Goal: Task Accomplishment & Management: Complete application form

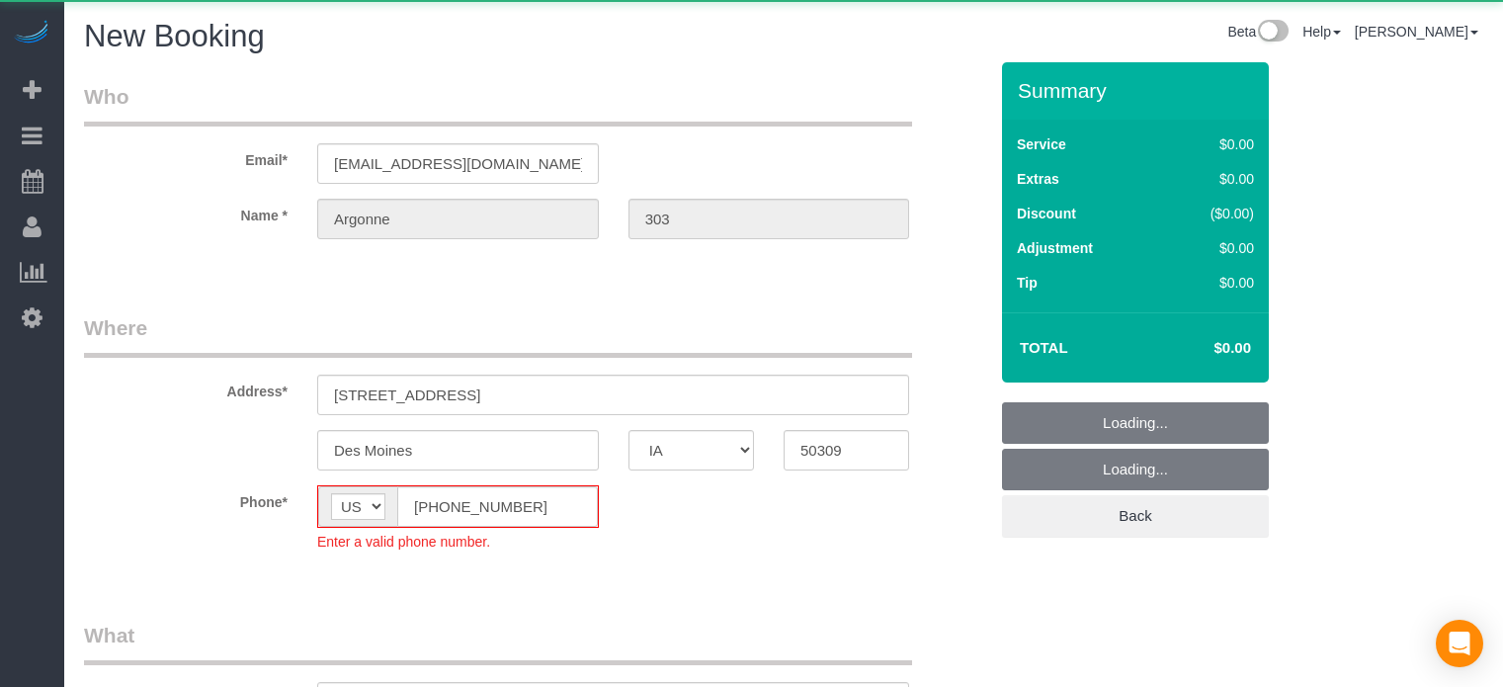
select select "IA"
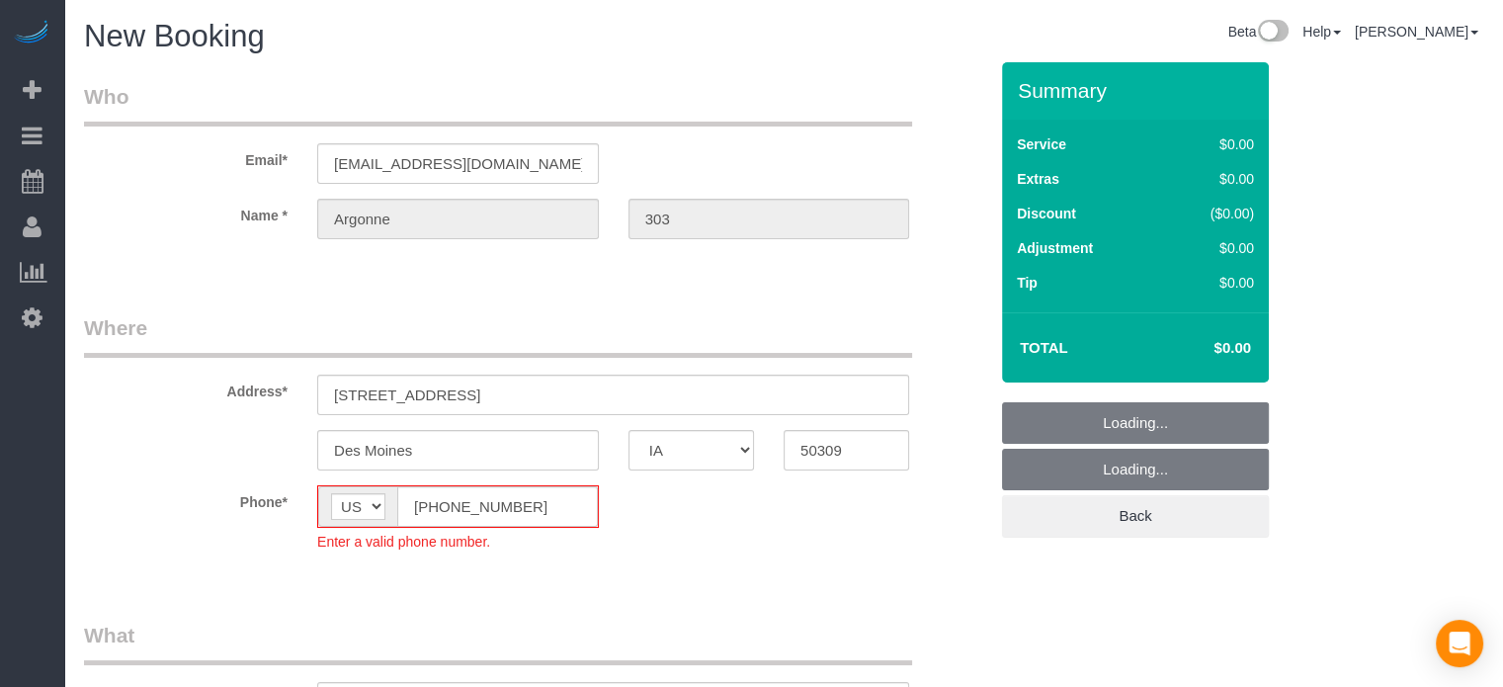
select select "object:3209"
click at [319, 501] on fieldset "Where Address* [STREET_ADDRESS] [GEOGRAPHIC_DATA] AK AL AR AZ CA CO CT DC DE [G…" at bounding box center [535, 447] width 903 height 268
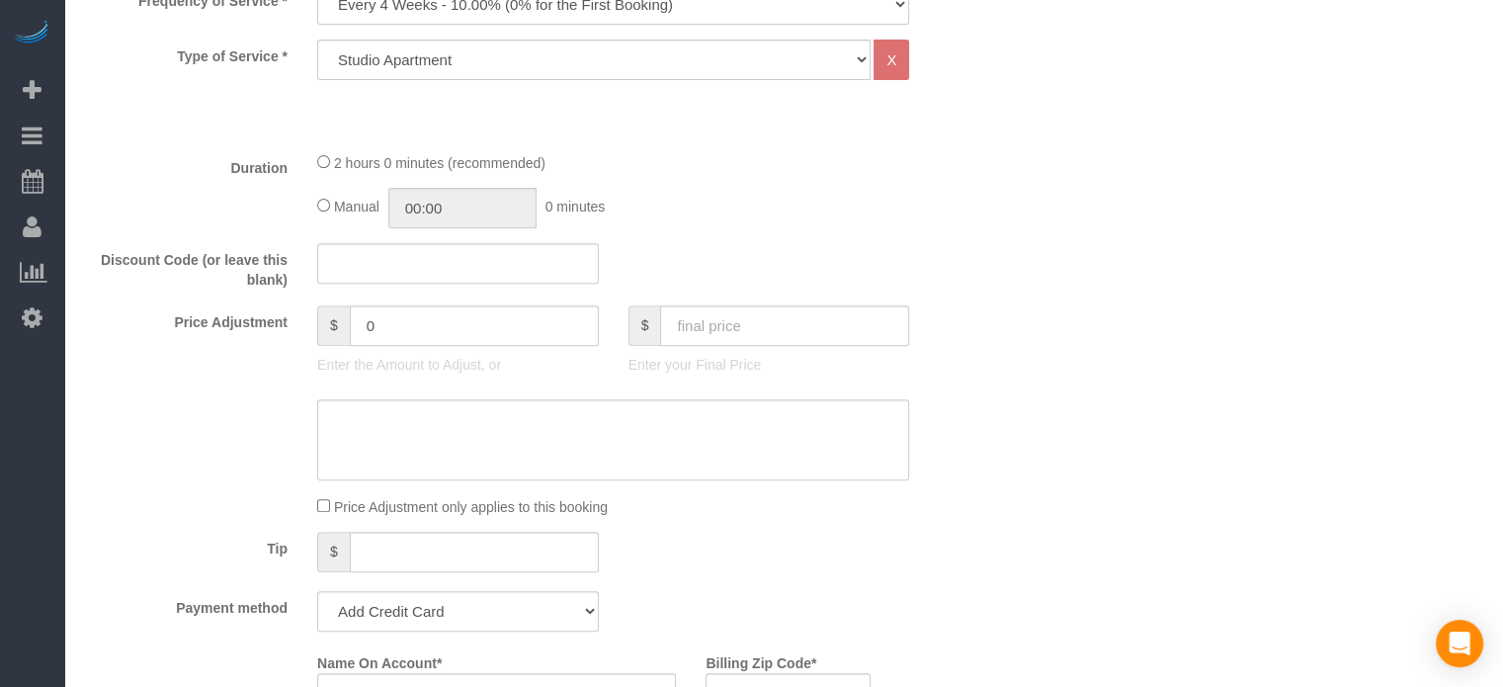
scroll to position [791, 0]
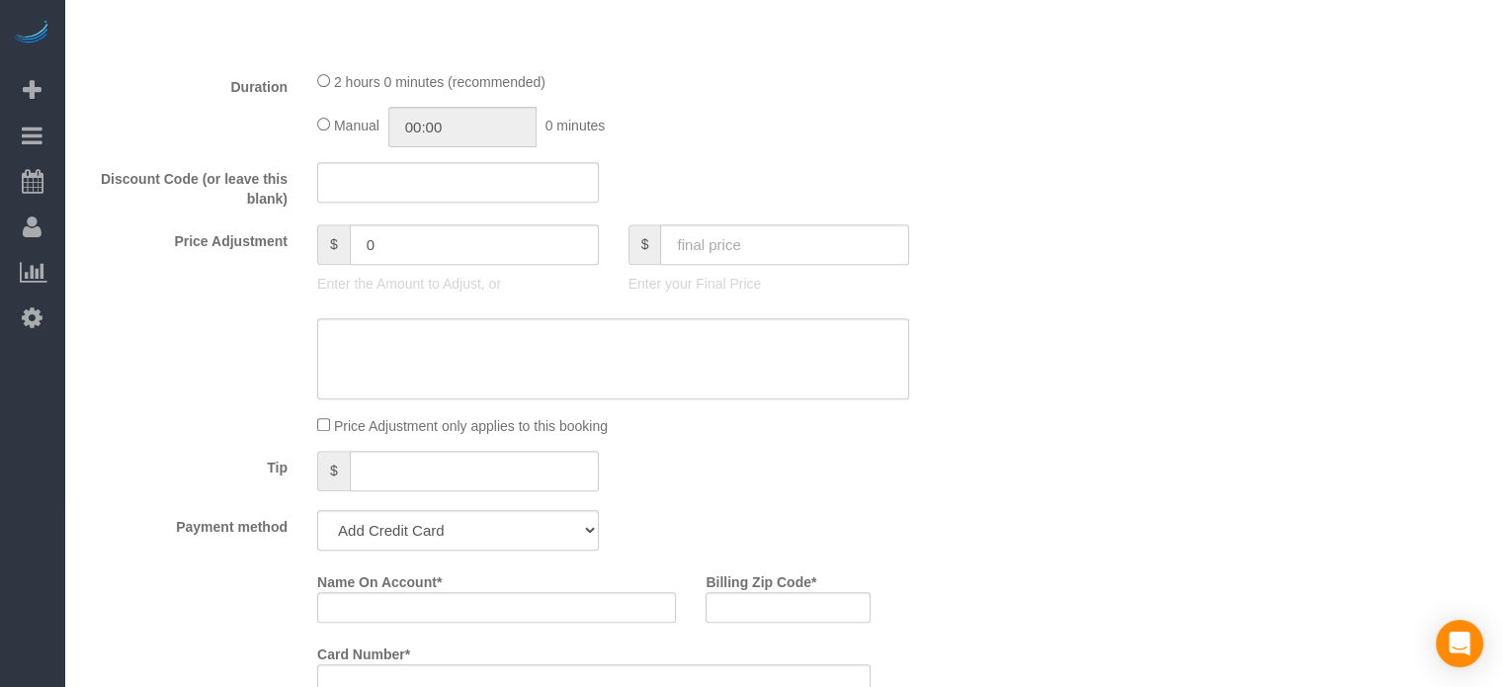
type input "[PHONE_NUMBER]"
click at [769, 248] on input "text" at bounding box center [784, 244] width 249 height 41
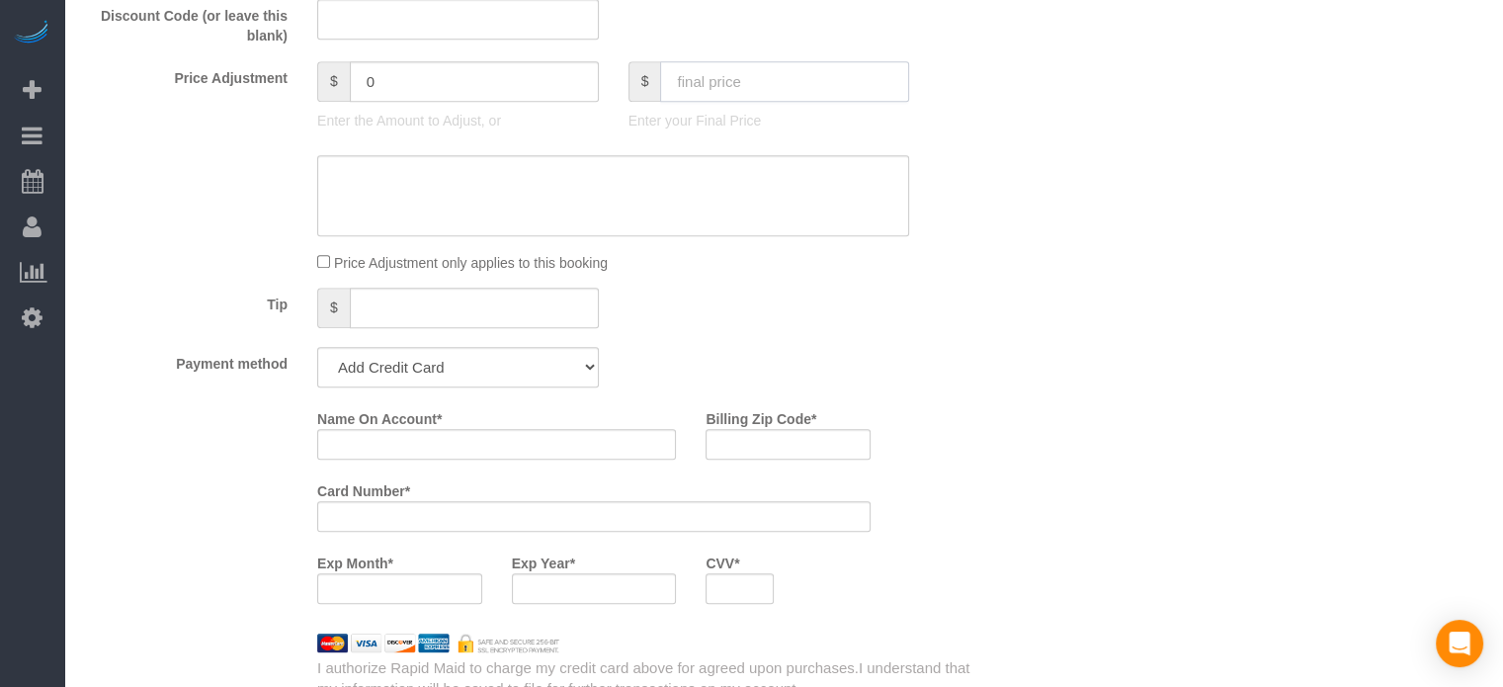
scroll to position [988, 0]
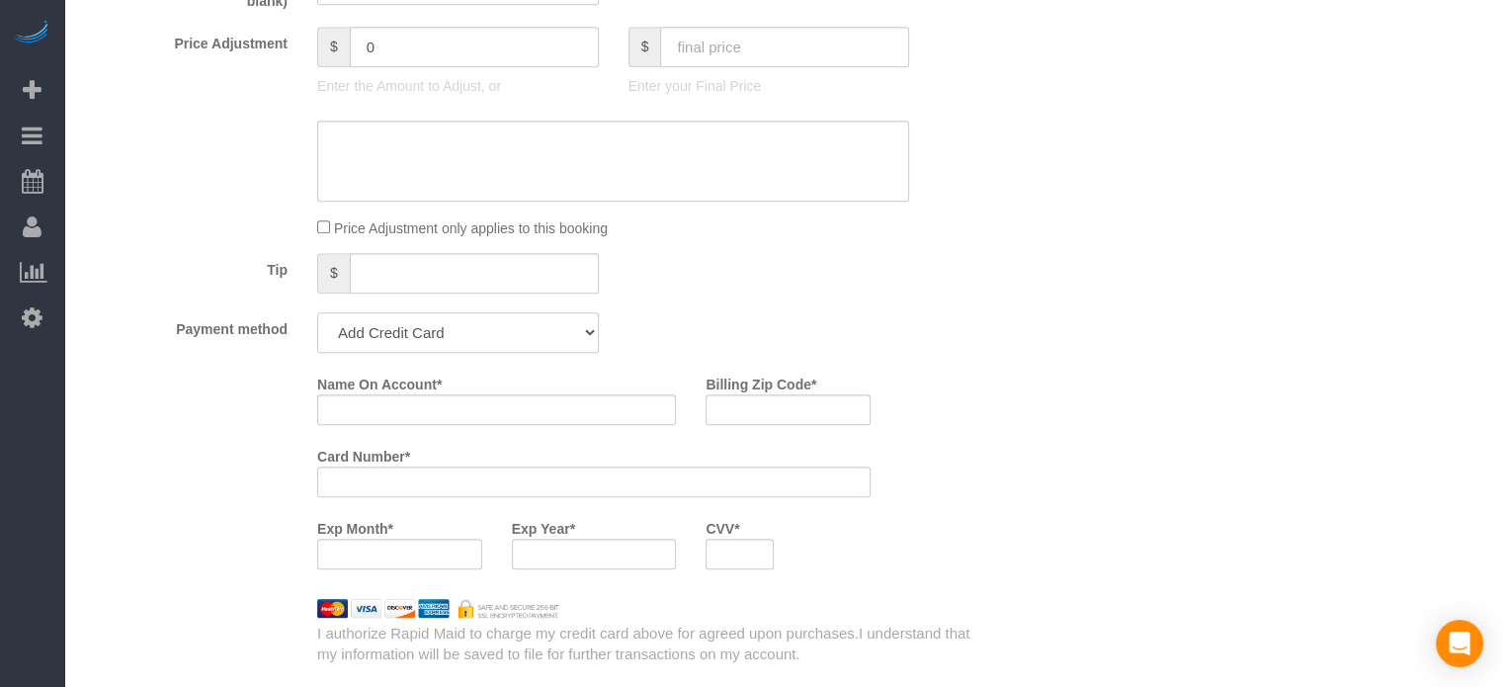
click at [596, 341] on select "Add Credit Card Cash Check Paypal" at bounding box center [458, 332] width 282 height 41
select select "string:check"
click at [317, 312] on select "Add Credit Card Cash Check Paypal" at bounding box center [458, 332] width 282 height 41
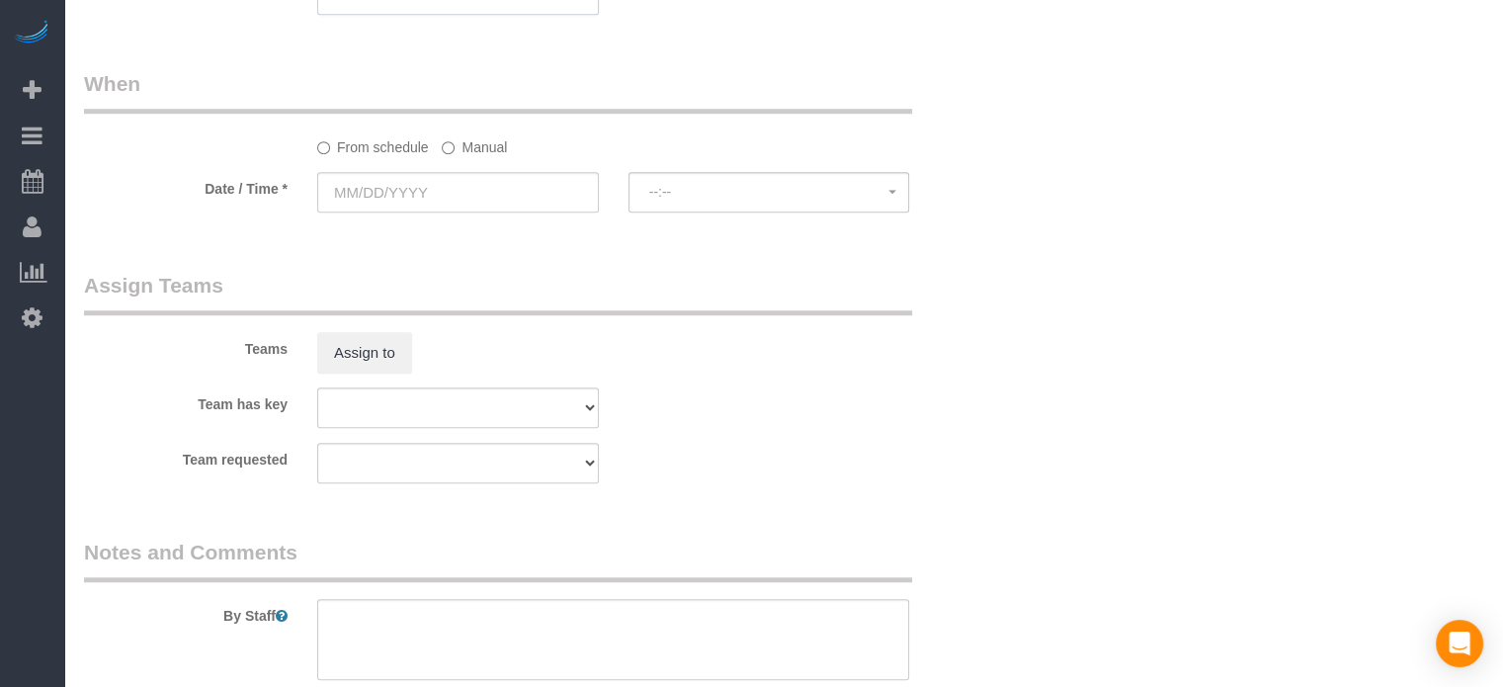
scroll to position [1186, 0]
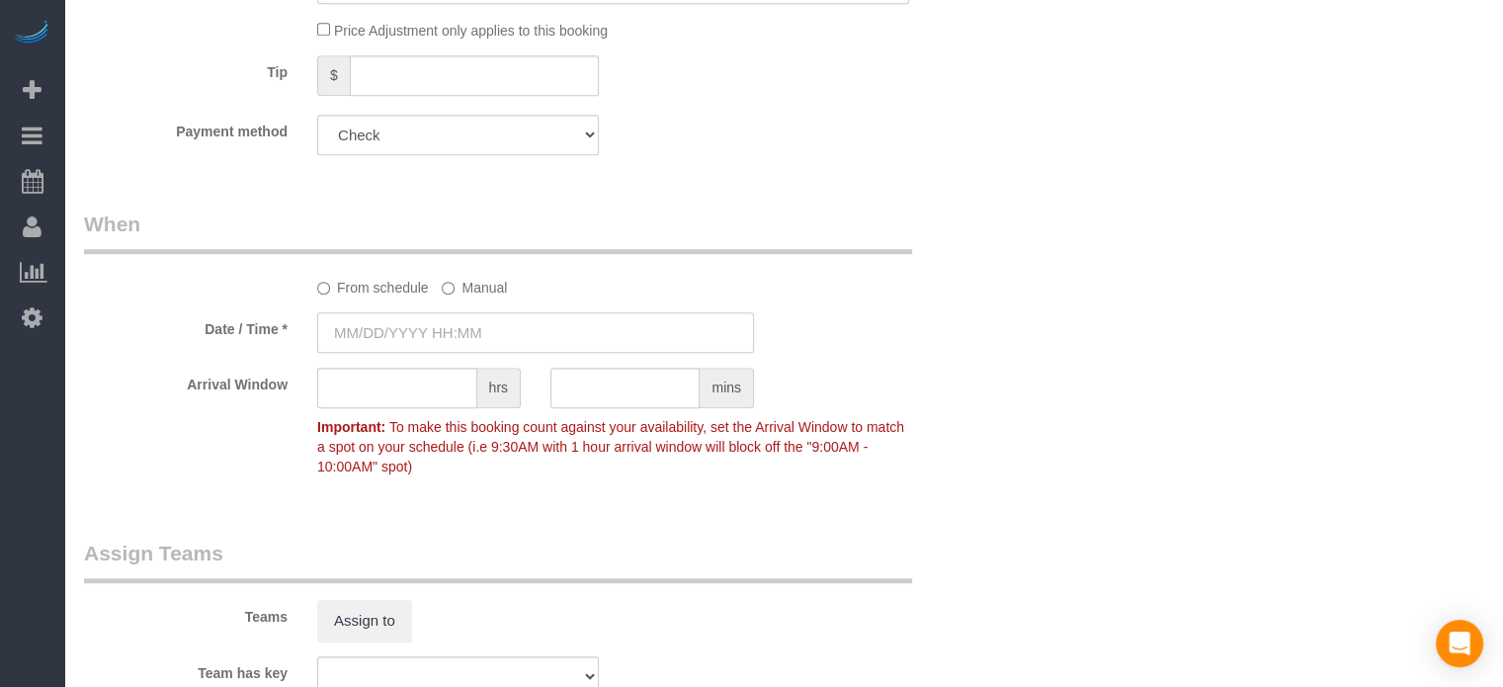
click at [434, 336] on input "text" at bounding box center [535, 332] width 437 height 41
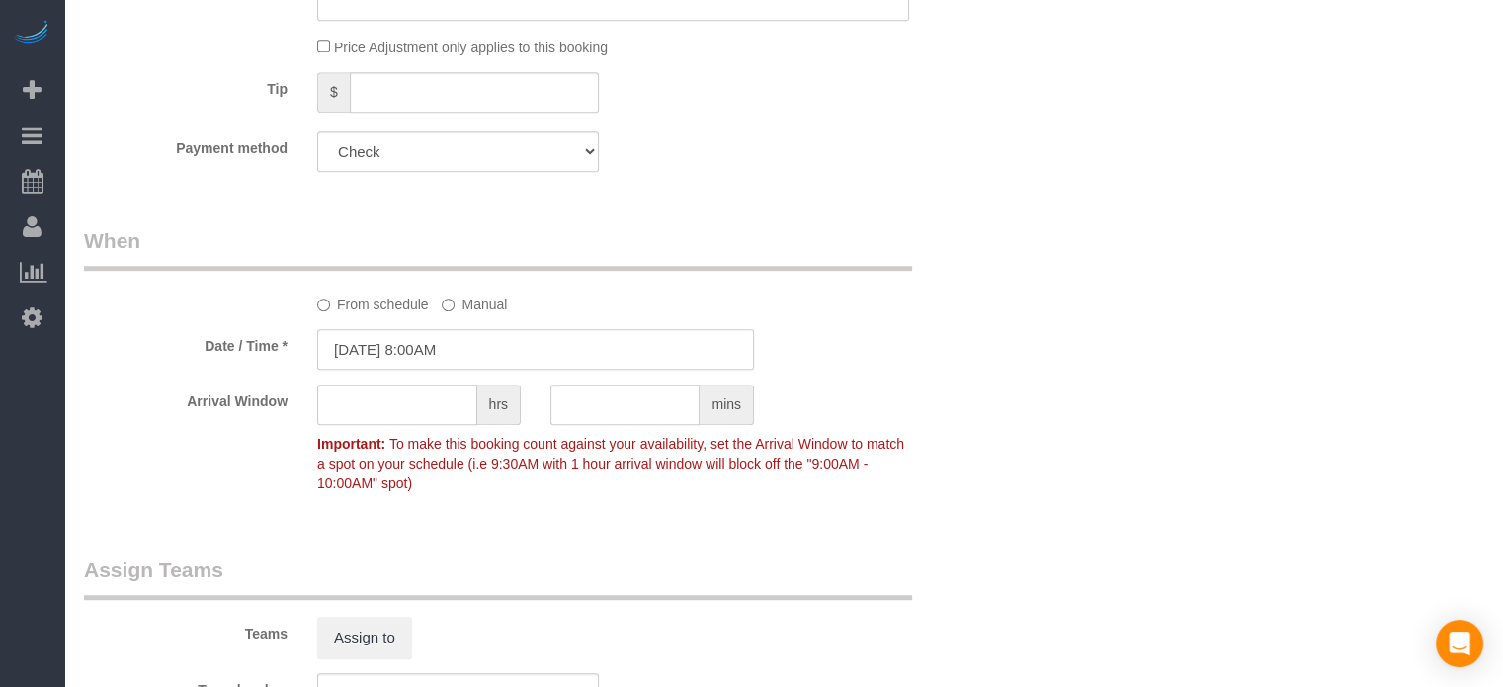
scroll to position [1131, 0]
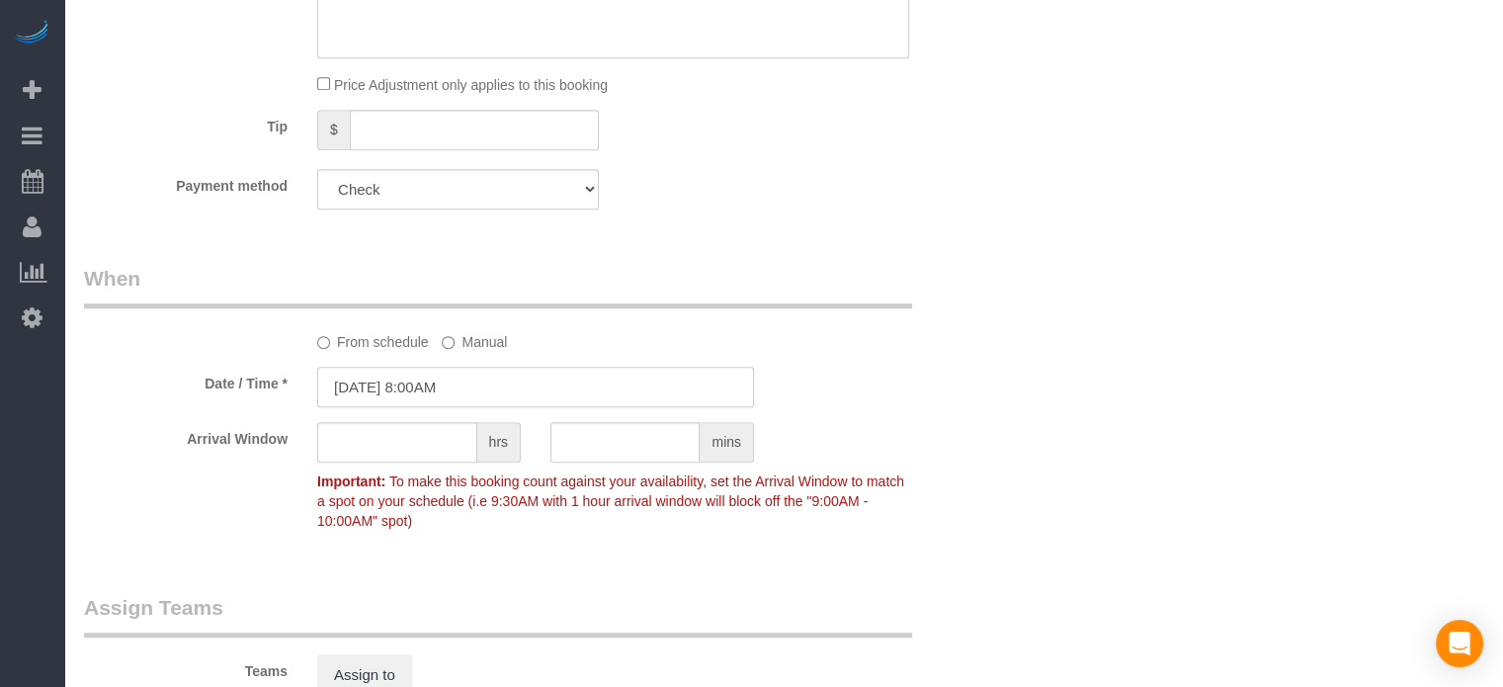
click at [360, 386] on input "[DATE] 8:00AM" at bounding box center [535, 387] width 437 height 41
click at [423, 386] on input "[DATE] 8:00AM" at bounding box center [535, 387] width 437 height 41
click at [482, 385] on input "[DATE] 8:00AM" at bounding box center [535, 387] width 437 height 41
click at [1312, 450] on div "Who Email* [EMAIL_ADDRESS][DOMAIN_NAME] Name * [GEOGRAPHIC_DATA] 303 Where Addr…" at bounding box center [783, 157] width 1399 height 2453
click at [431, 384] on input "[DATE] 8:00AM" at bounding box center [535, 387] width 437 height 41
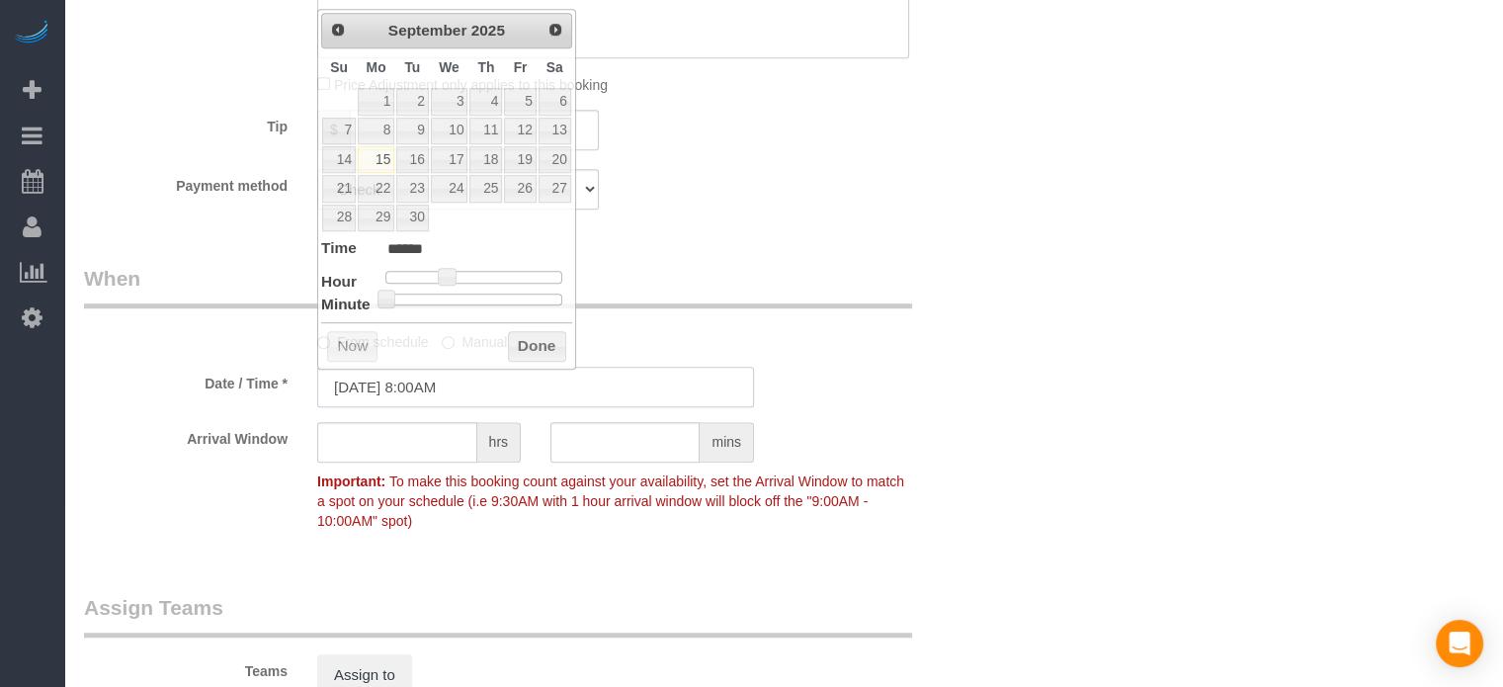
click at [431, 384] on input "[DATE] 8:00AM" at bounding box center [535, 387] width 437 height 41
click at [448, 271] on span at bounding box center [447, 277] width 18 height 18
type input "[DATE] 9:00AM"
type input "******"
drag, startPoint x: 448, startPoint y: 271, endPoint x: 459, endPoint y: 271, distance: 11.9
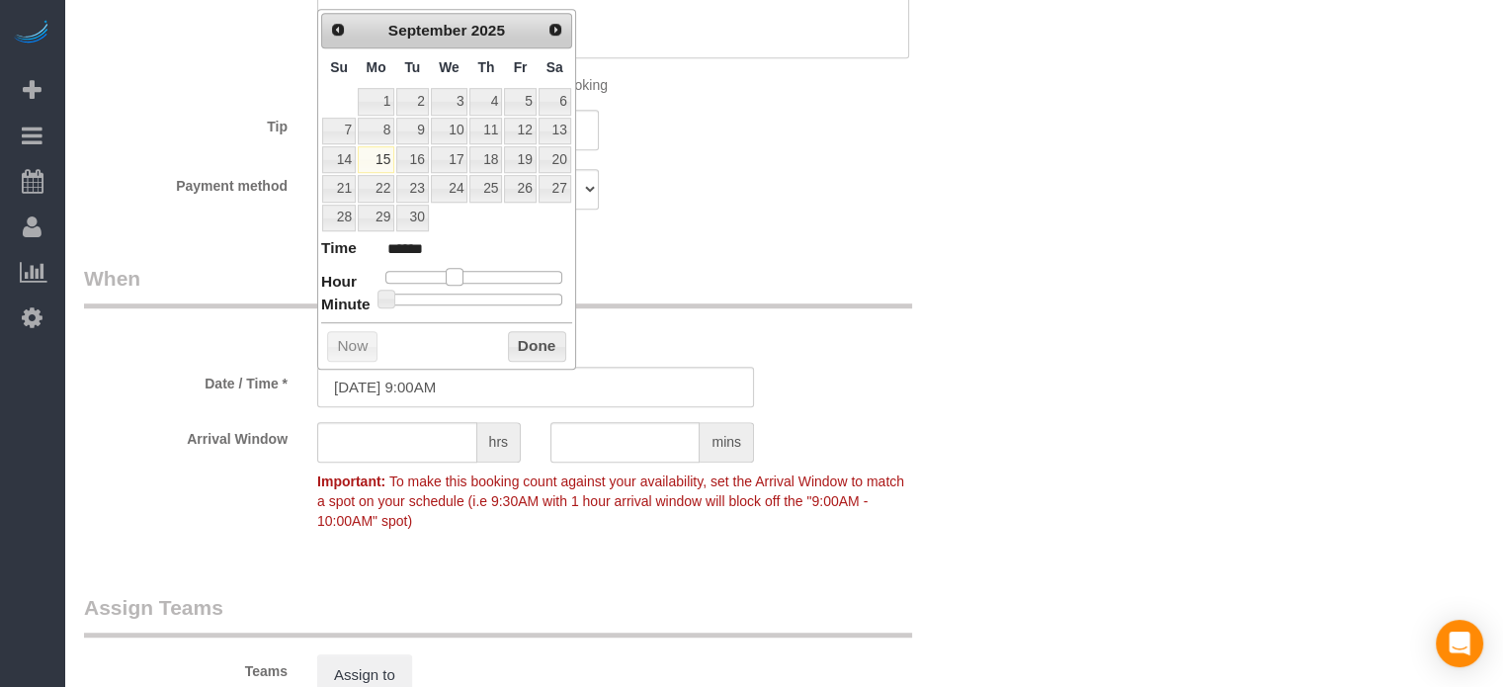
click at [459, 271] on span at bounding box center [455, 277] width 18 height 18
click at [384, 152] on link "15" at bounding box center [376, 159] width 37 height 27
click at [1073, 288] on div "Who Email* [EMAIL_ADDRESS][DOMAIN_NAME] Name * [GEOGRAPHIC_DATA] 303 Where Addr…" at bounding box center [783, 157] width 1399 height 2453
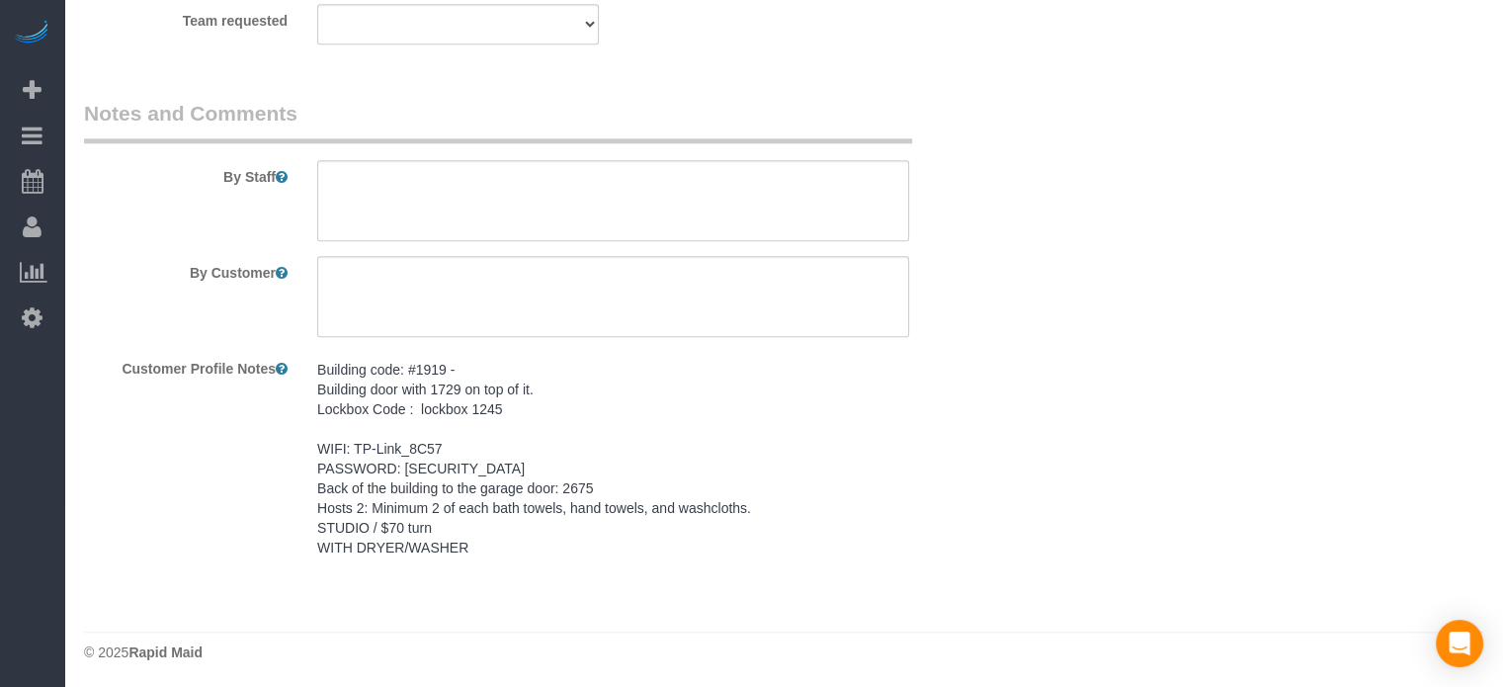
scroll to position [1894, 0]
click at [526, 459] on pre "Building code: #1919 - Building door with 1729 on top of it. Lockbox Code : loc…" at bounding box center [613, 458] width 592 height 198
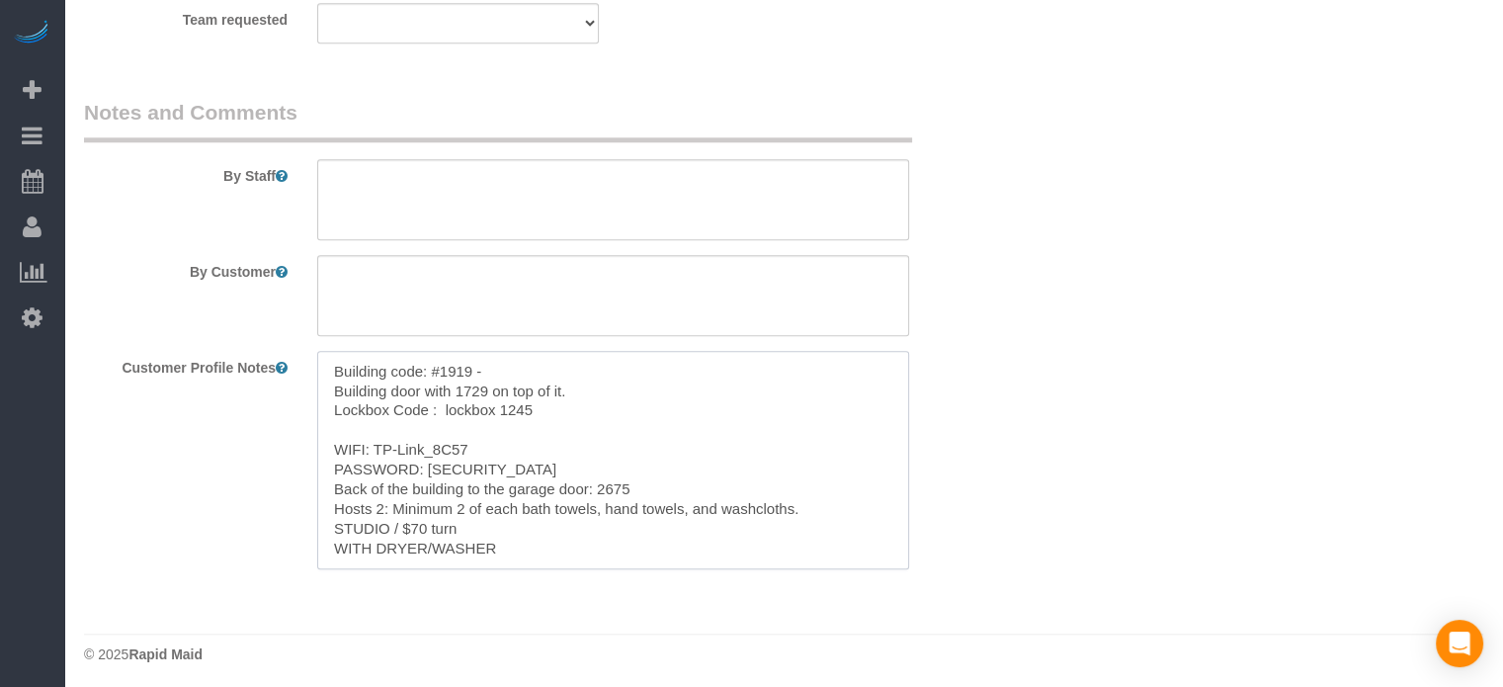
drag, startPoint x: 388, startPoint y: 432, endPoint x: 321, endPoint y: 369, distance: 92.3
click at [342, 402] on textarea "Building code: #1919 - Building door with 1729 on top of it. Lockbox Code : loc…" at bounding box center [613, 460] width 592 height 218
drag, startPoint x: 328, startPoint y: 359, endPoint x: 684, endPoint y: 556, distance: 406.9
click at [684, 556] on textarea "Building code: #1919 - Building door with 1729 on top of it. Lockbox Code : loc…" at bounding box center [613, 460] width 592 height 218
click at [328, 153] on div "By Staff" at bounding box center [535, 169] width 933 height 142
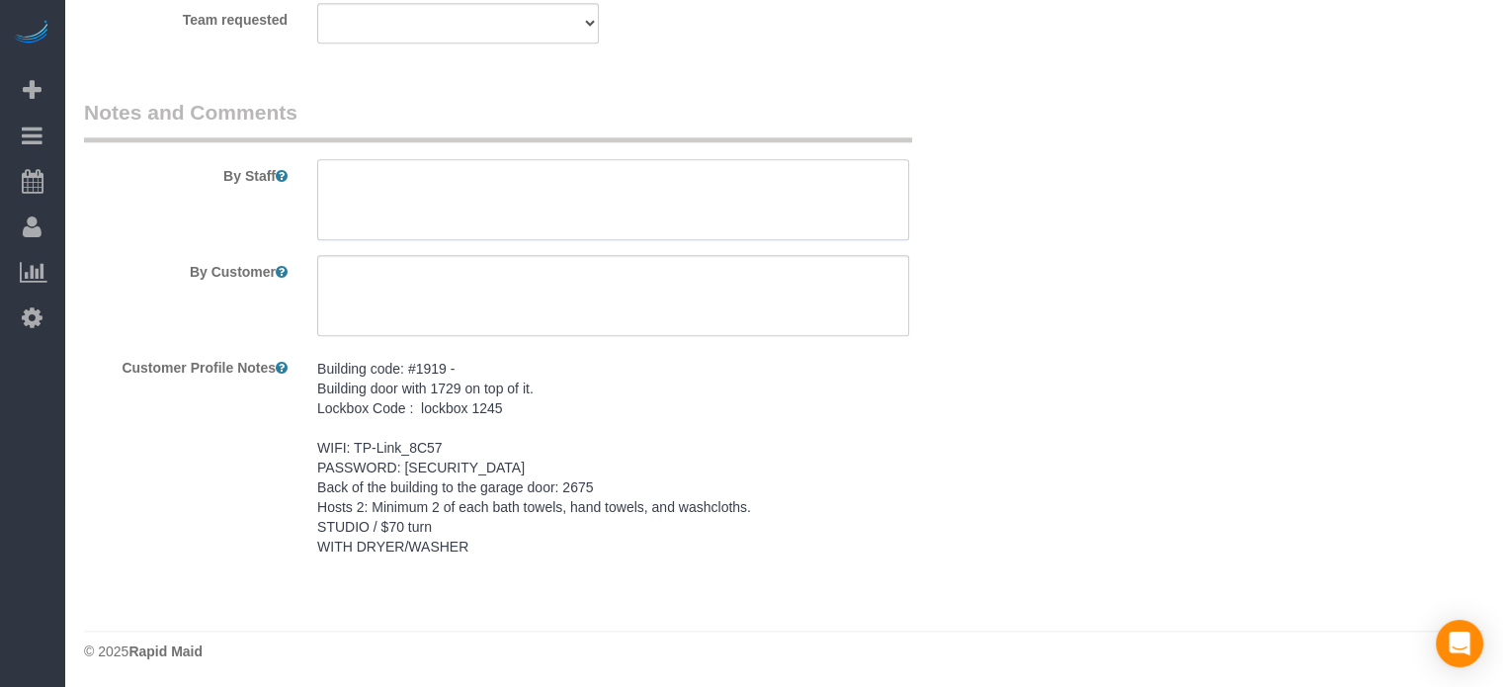
click at [363, 189] on textarea at bounding box center [613, 199] width 592 height 81
paste textarea "Building code: #1919 - Building door with 1729 on top of it. Lockbox Code : loc…"
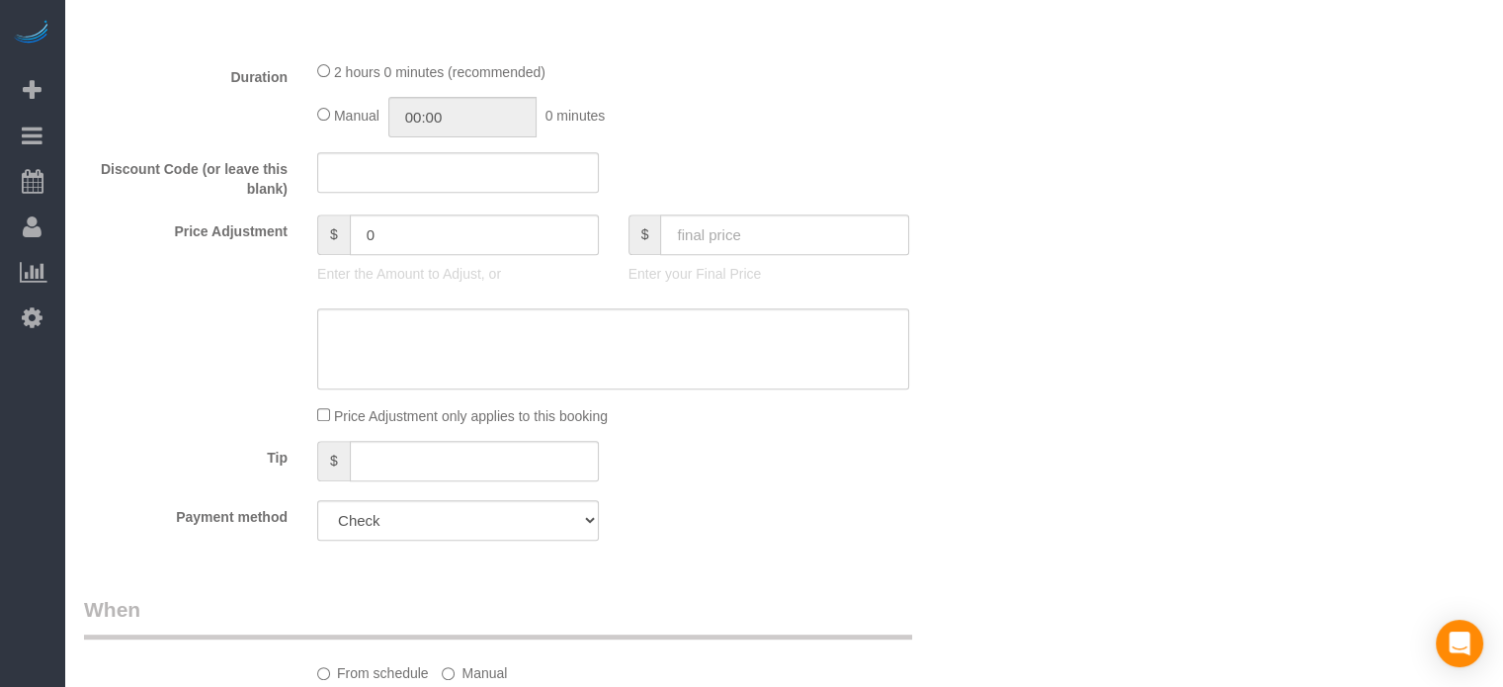
scroll to position [709, 0]
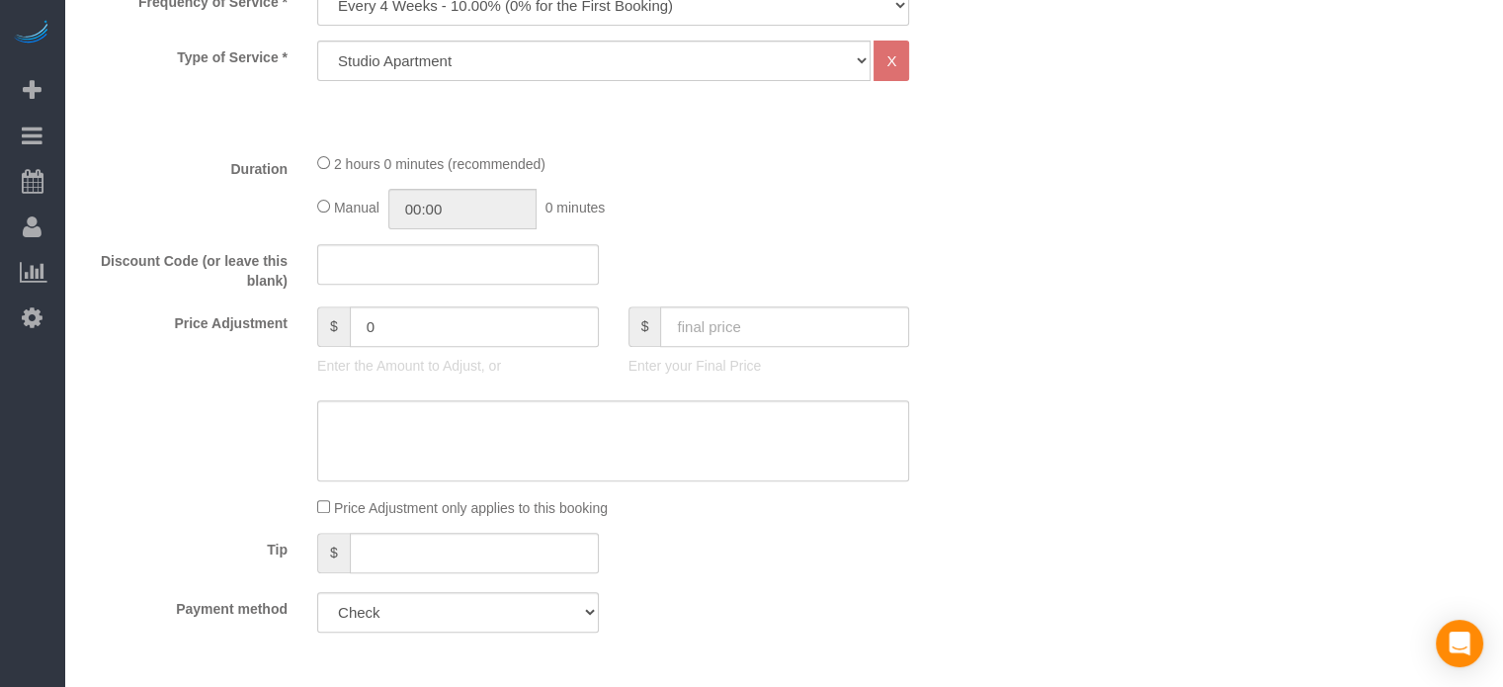
type textarea "Building code: #1919 - Building door with 1729 on top of it. Lockbox Code : loc…"
click at [731, 324] on input "text" at bounding box center [784, 326] width 249 height 41
type input "70"
click at [1316, 223] on div "Who Email* [EMAIL_ADDRESS][DOMAIN_NAME] Name * [GEOGRAPHIC_DATA] 303 Where Addr…" at bounding box center [783, 580] width 1399 height 2453
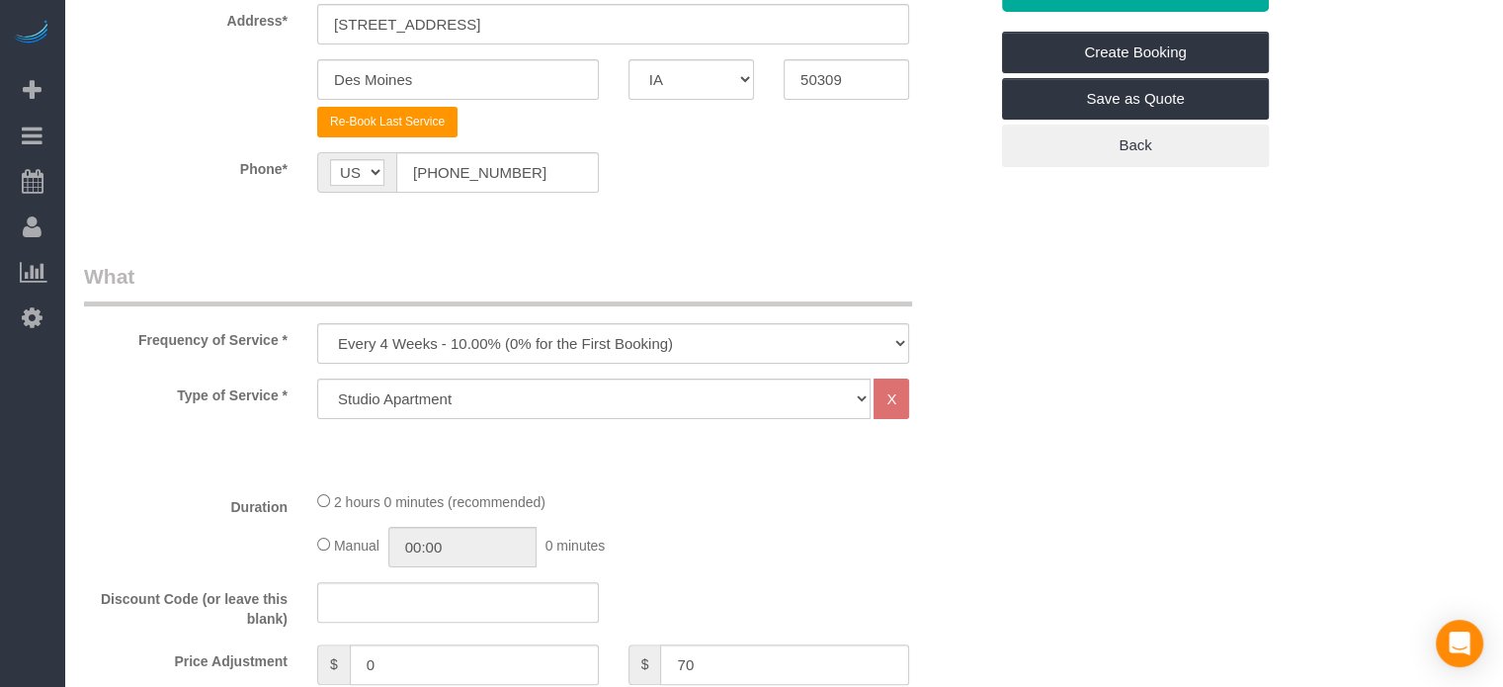
scroll to position [214, 0]
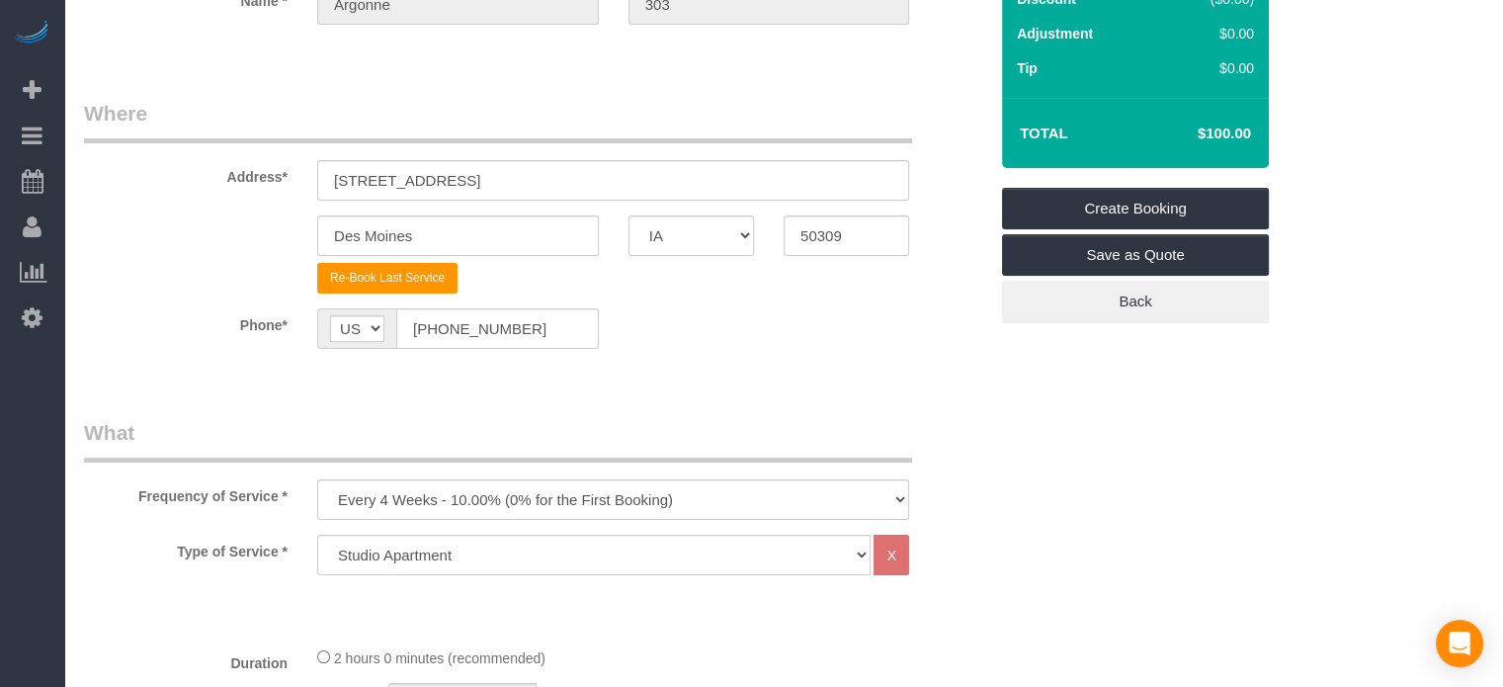
type input "-30"
click at [1156, 203] on link "Create Booking" at bounding box center [1135, 209] width 267 height 42
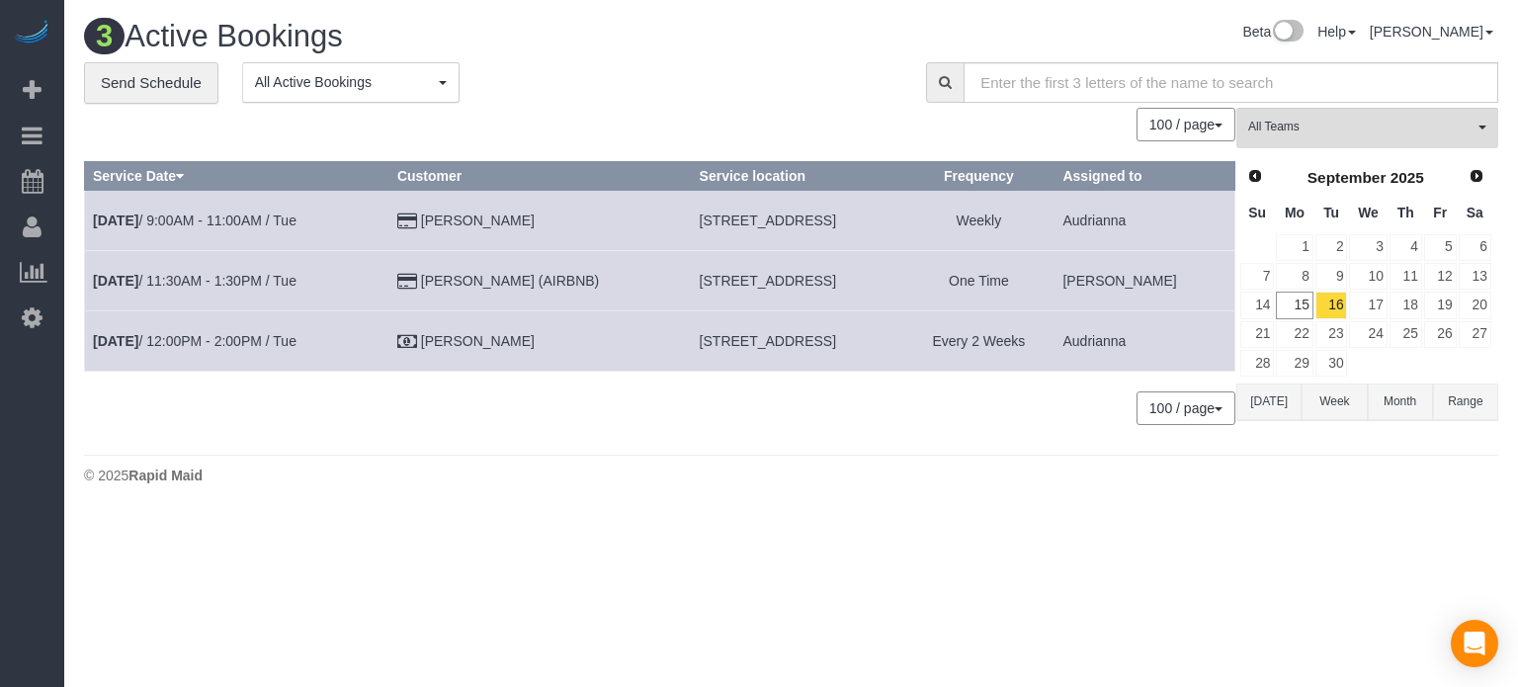
click at [99, 136] on div "100 / page 10 / page 20 / page 30 / page 40 / page 50 / page 100 / page" at bounding box center [659, 125] width 1151 height 34
